Goal: Check status: Check status

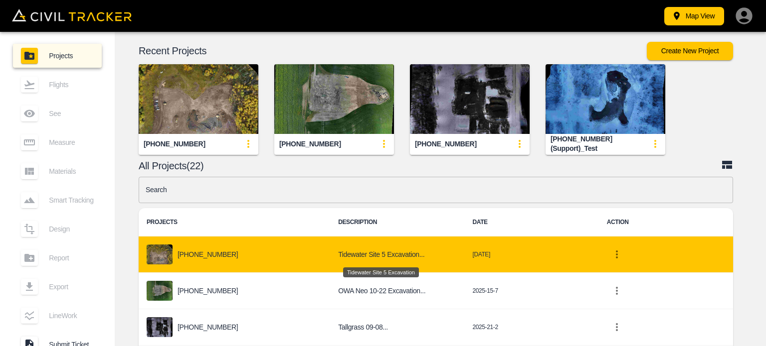
click at [369, 254] on h6 "Tidewater Site 5 Excavation..." at bounding box center [397, 255] width 118 height 12
